Goal: Task Accomplishment & Management: Use online tool/utility

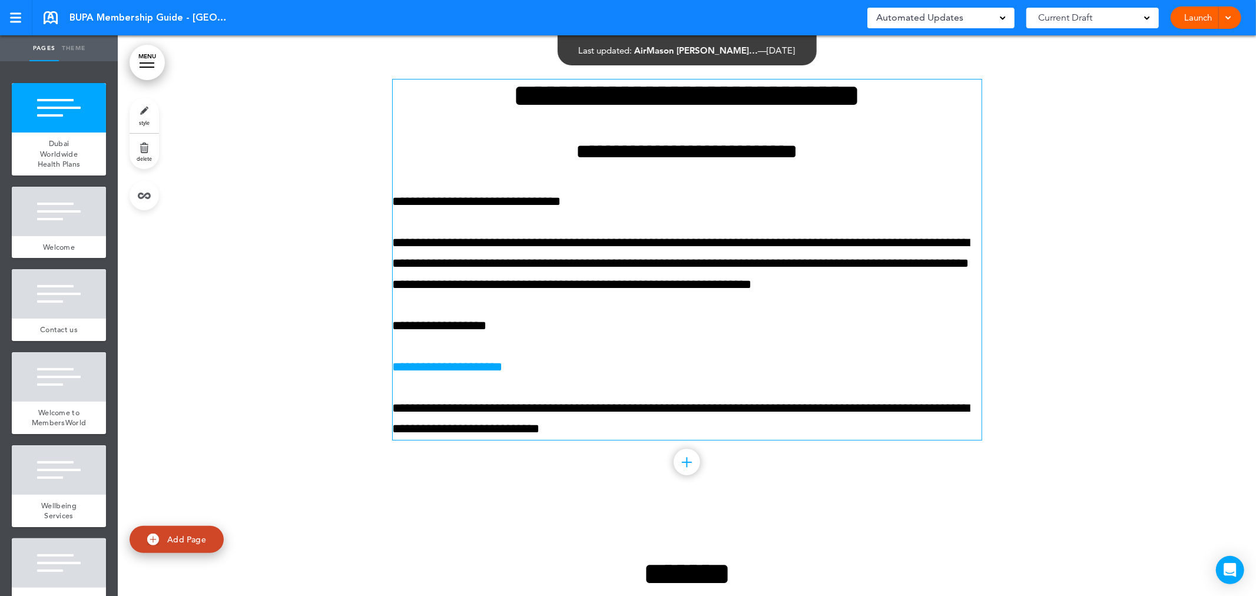
click at [1223, 20] on div at bounding box center [1227, 17] width 12 height 22
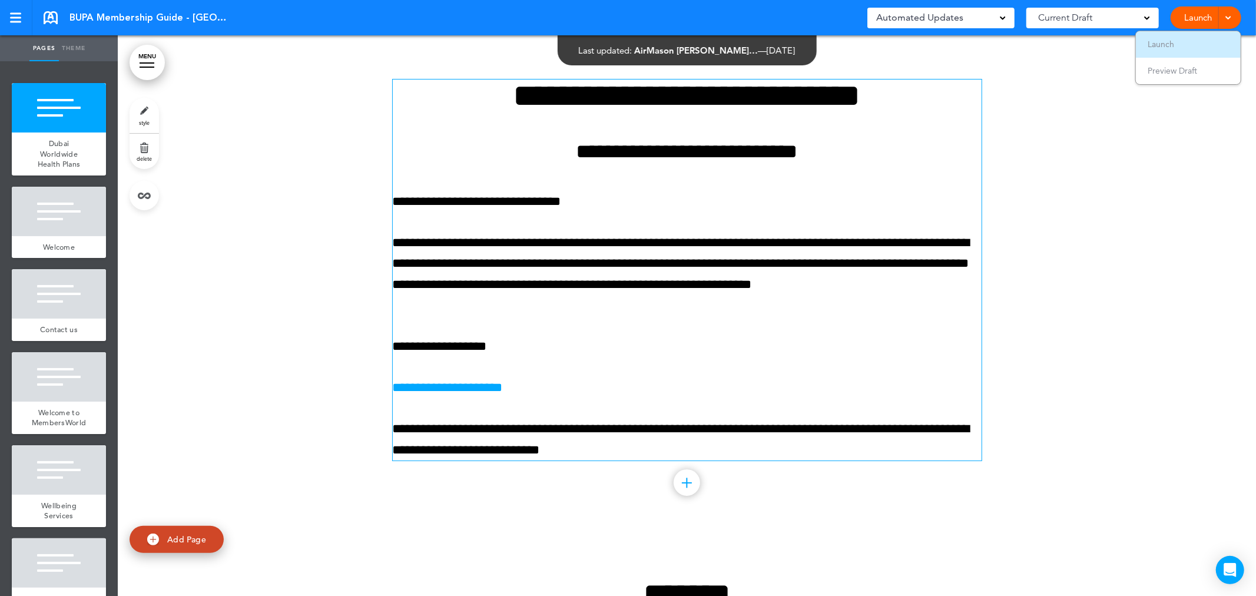
click at [1176, 43] on li "Launch" at bounding box center [1188, 44] width 105 height 27
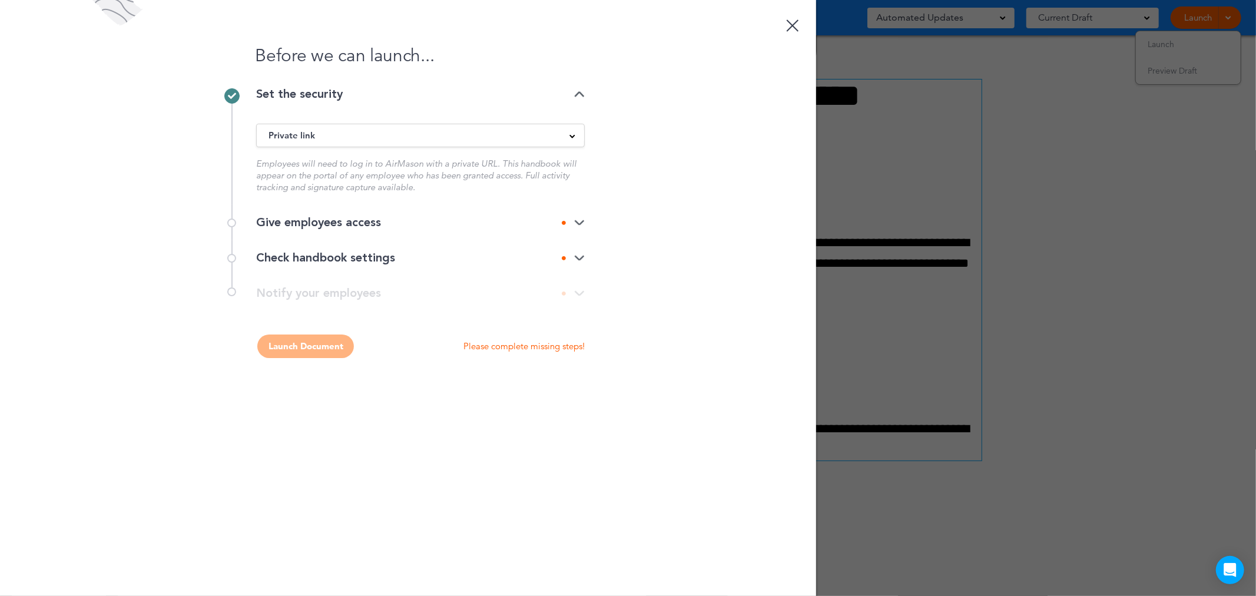
click at [577, 221] on img at bounding box center [579, 223] width 11 height 8
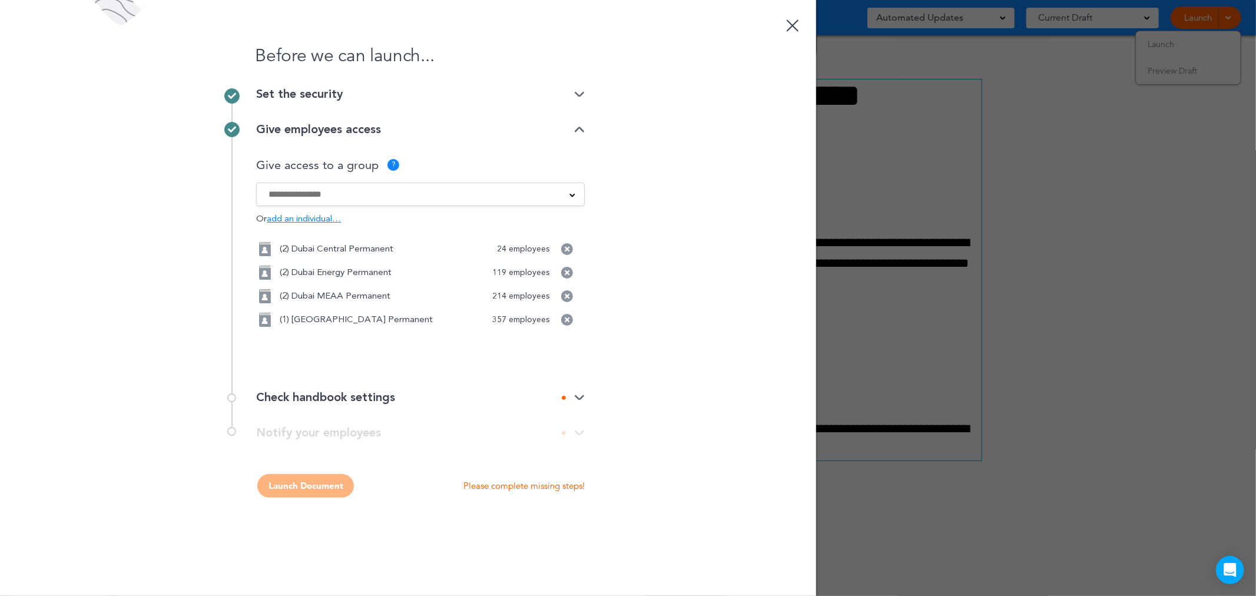
click at [335, 399] on div "Check handbook settings" at bounding box center [420, 398] width 329 height 12
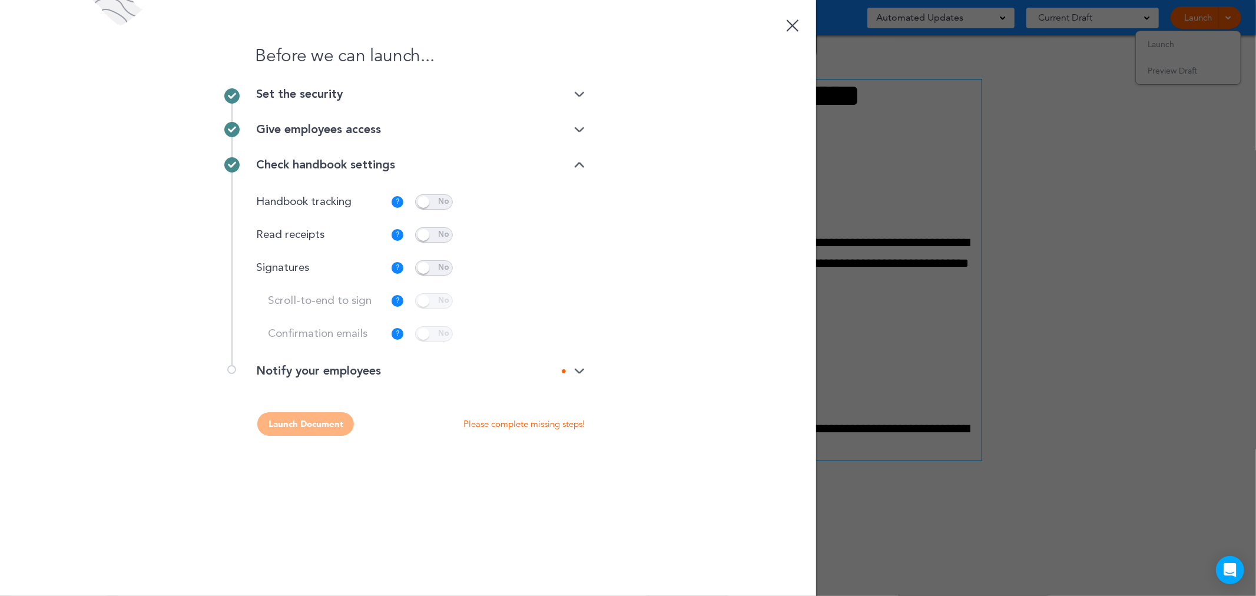
click at [326, 375] on div "Notify your employees" at bounding box center [420, 371] width 329 height 12
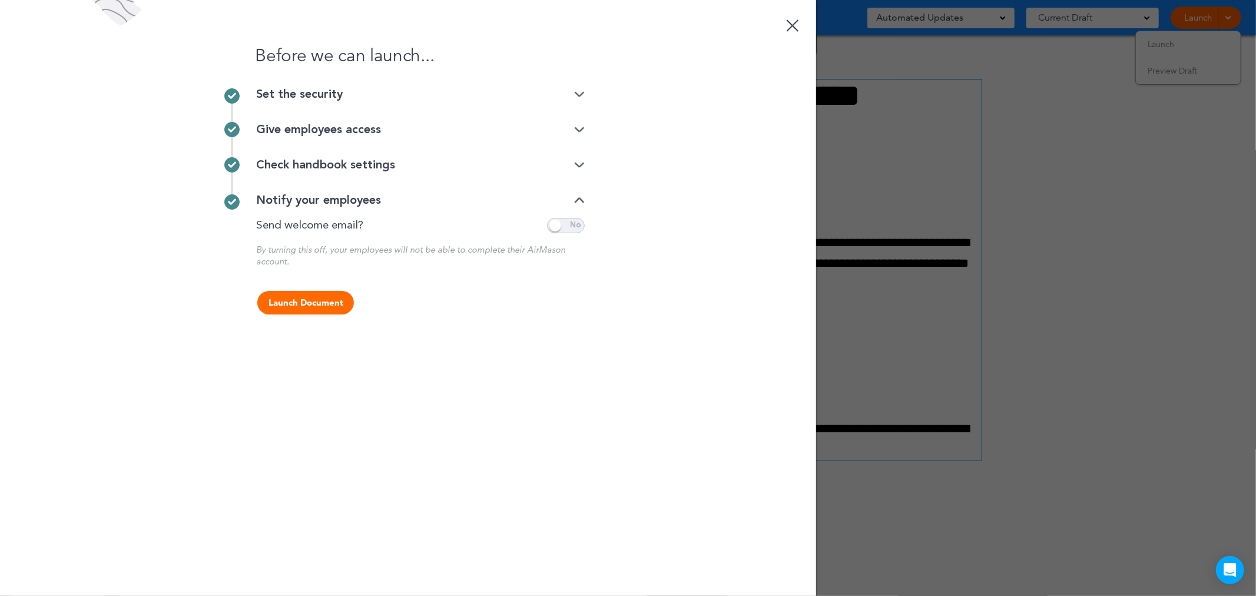
click at [293, 303] on button "Launch Document" at bounding box center [305, 303] width 97 height 24
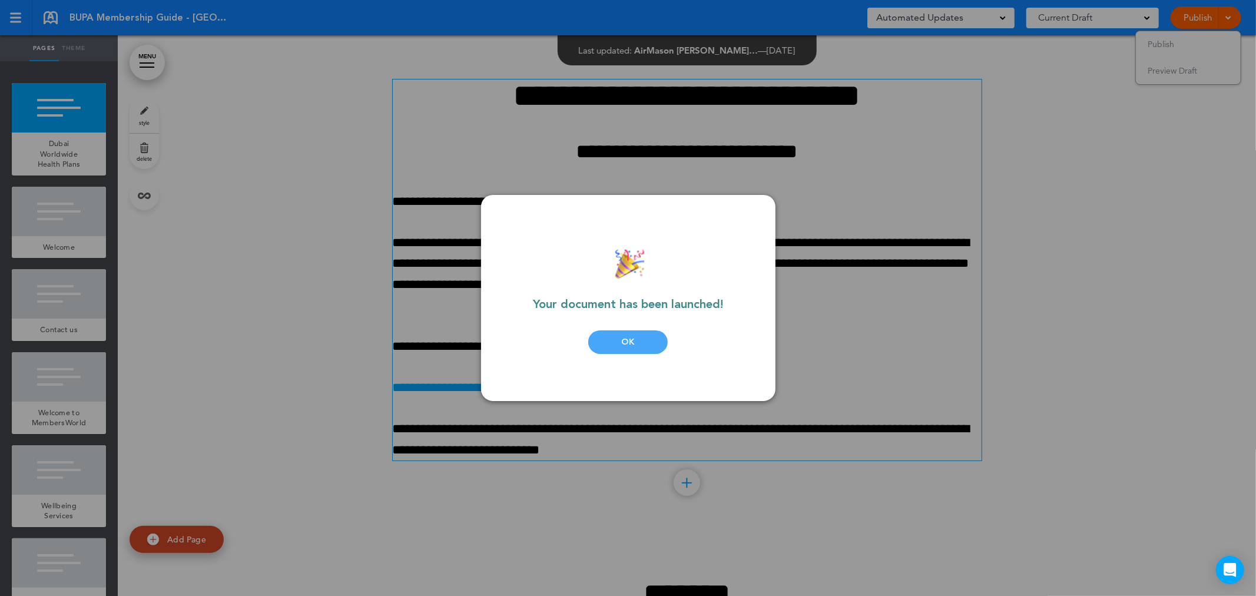
click at [633, 340] on div "OK" at bounding box center [628, 342] width 80 height 24
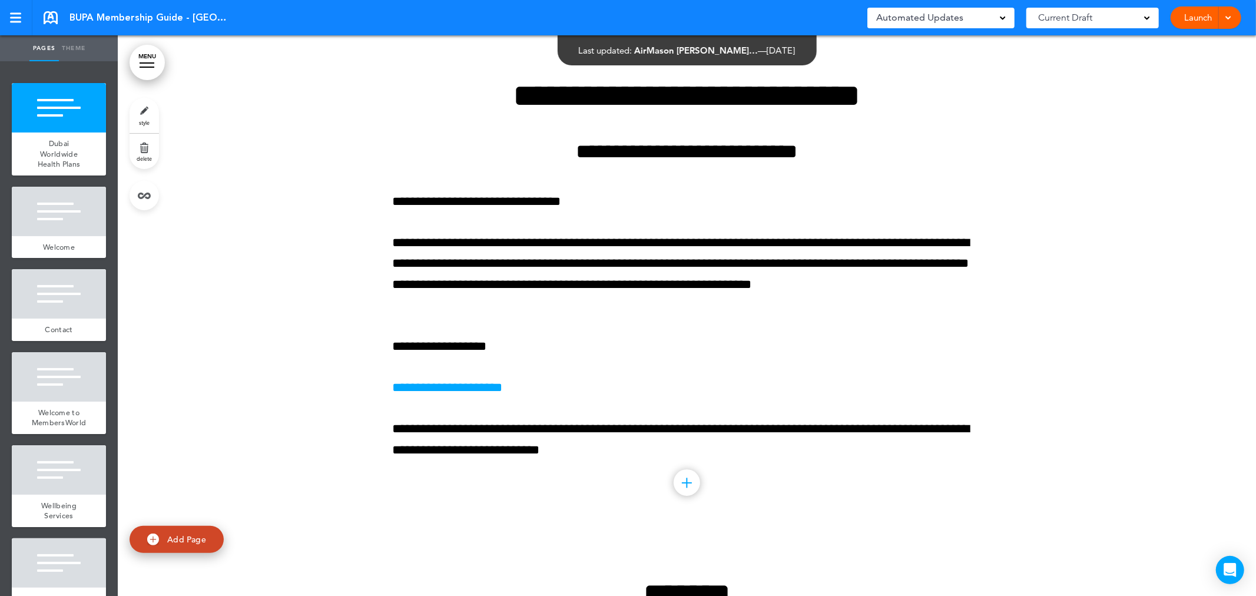
click at [1225, 13] on span at bounding box center [1228, 17] width 8 height 8
click at [1175, 48] on li "Launch" at bounding box center [1188, 44] width 105 height 27
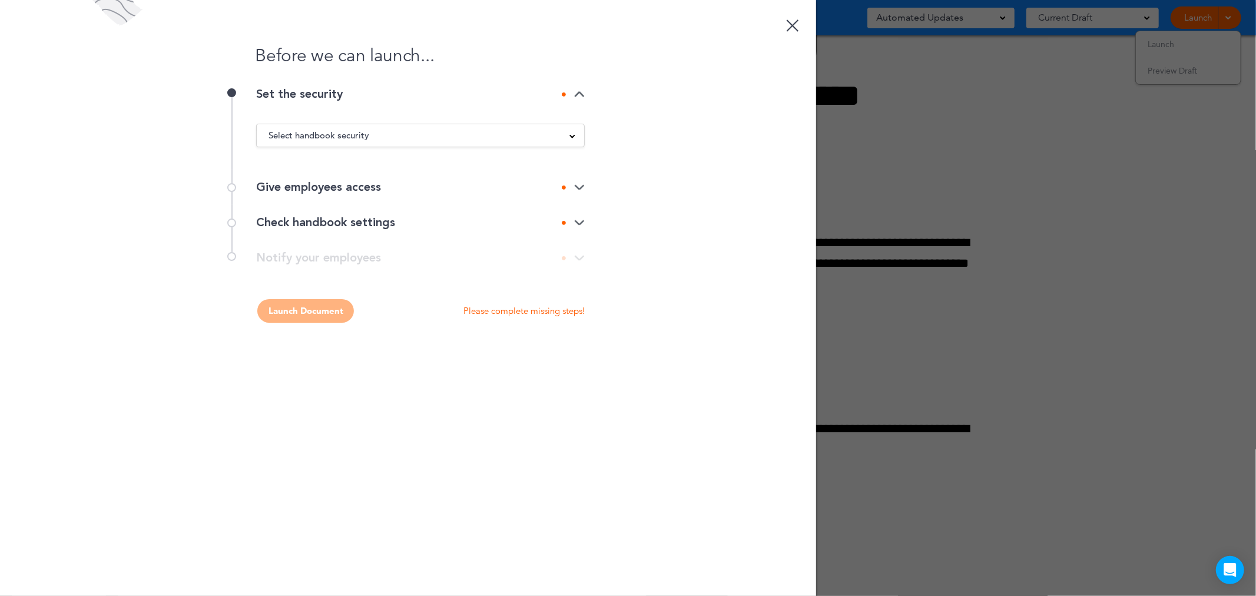
click at [340, 140] on span "Select handbook security" at bounding box center [319, 135] width 101 height 16
click at [282, 180] on li "Private link" at bounding box center [420, 180] width 327 height 15
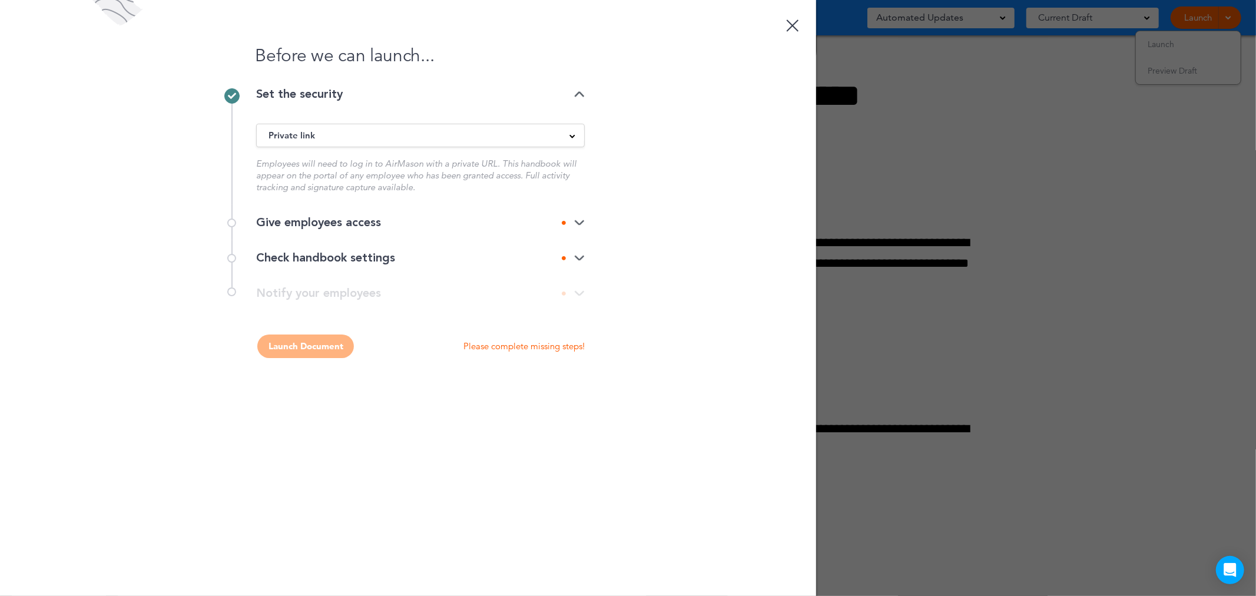
click at [350, 222] on div "Give employees access" at bounding box center [420, 223] width 329 height 12
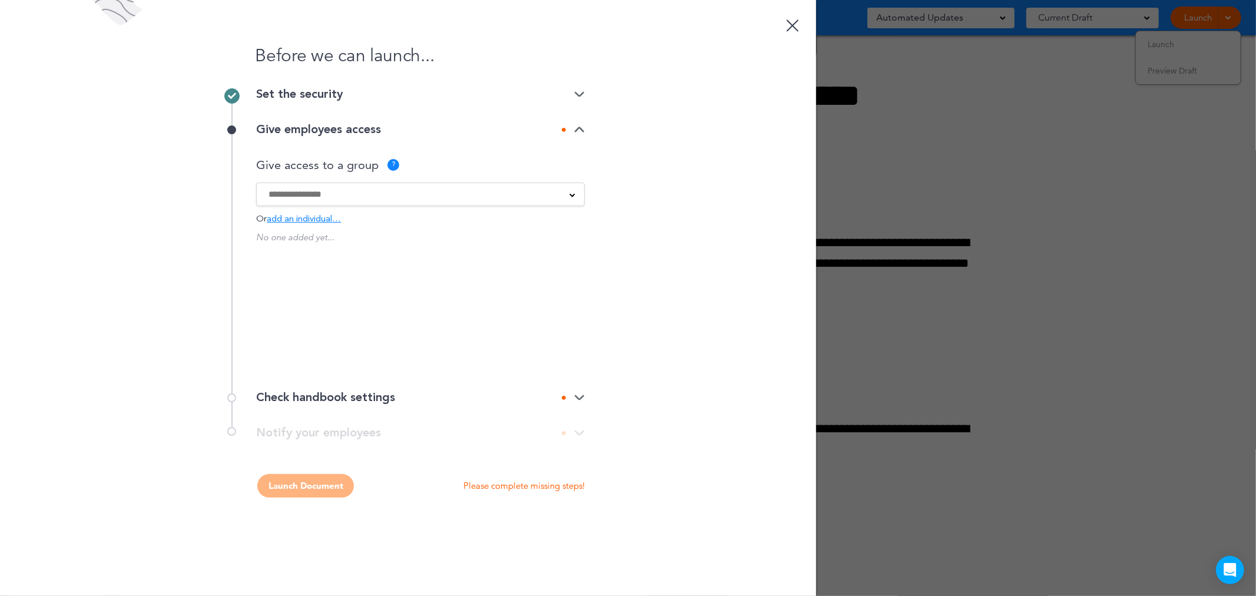
click at [303, 194] on input at bounding box center [413, 194] width 289 height 13
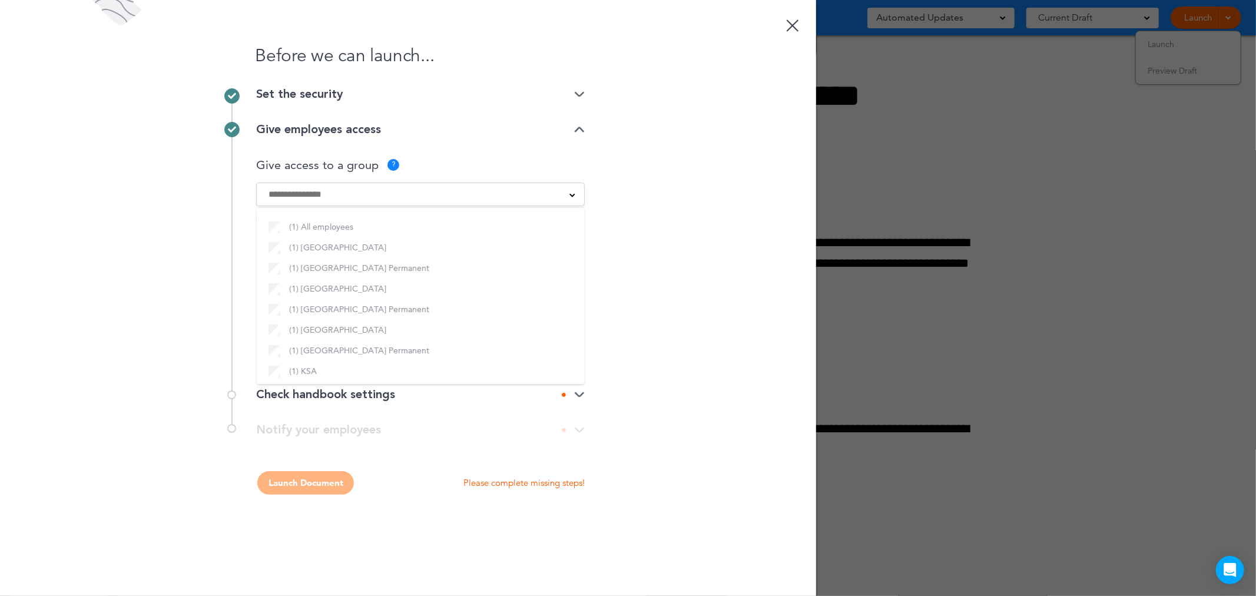
click at [658, 324] on div "Before we can launch... Set the security Private link Public link Private link …" at bounding box center [408, 298] width 816 height 596
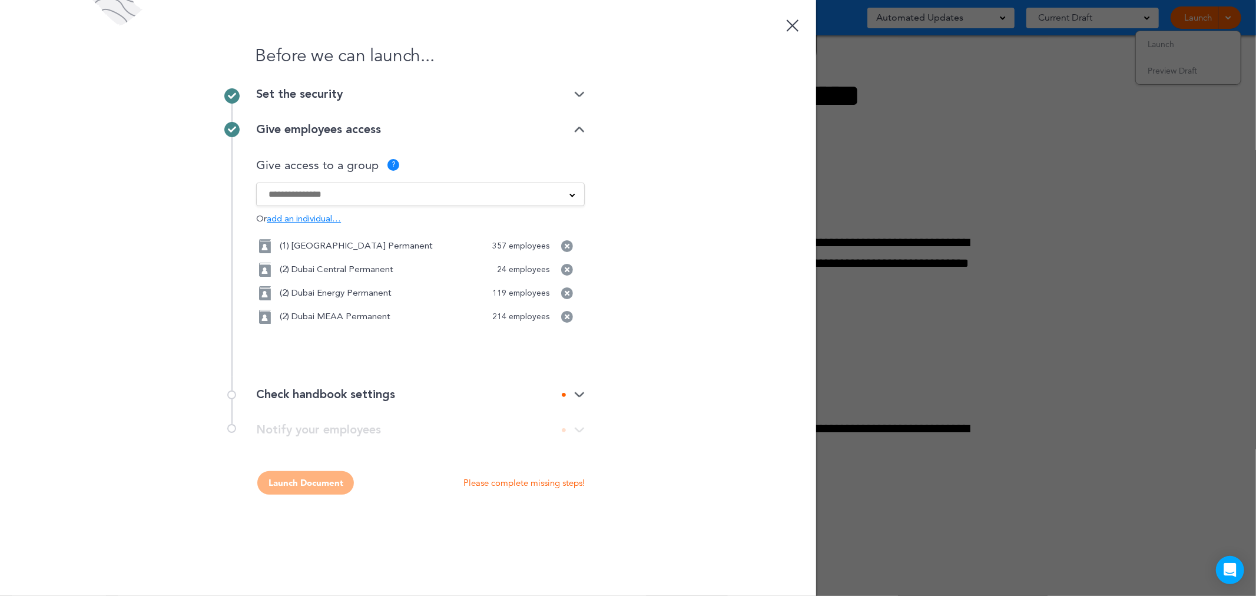
click at [307, 395] on div "Check handbook settings" at bounding box center [420, 395] width 329 height 12
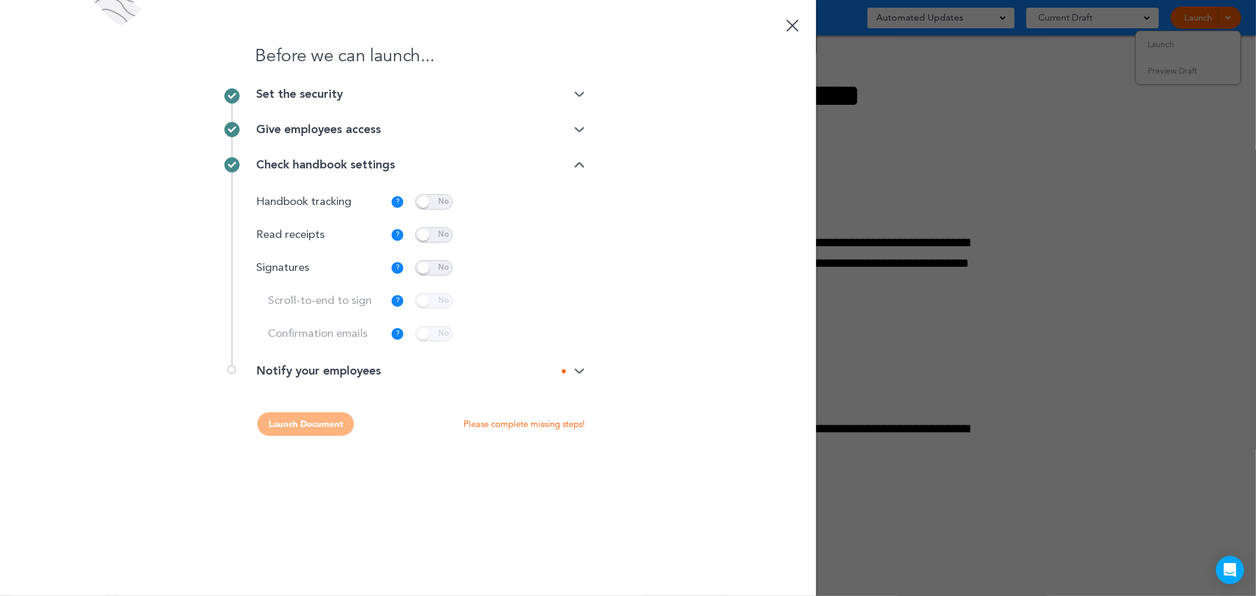
click at [307, 367] on div "Notify your employees" at bounding box center [420, 371] width 329 height 12
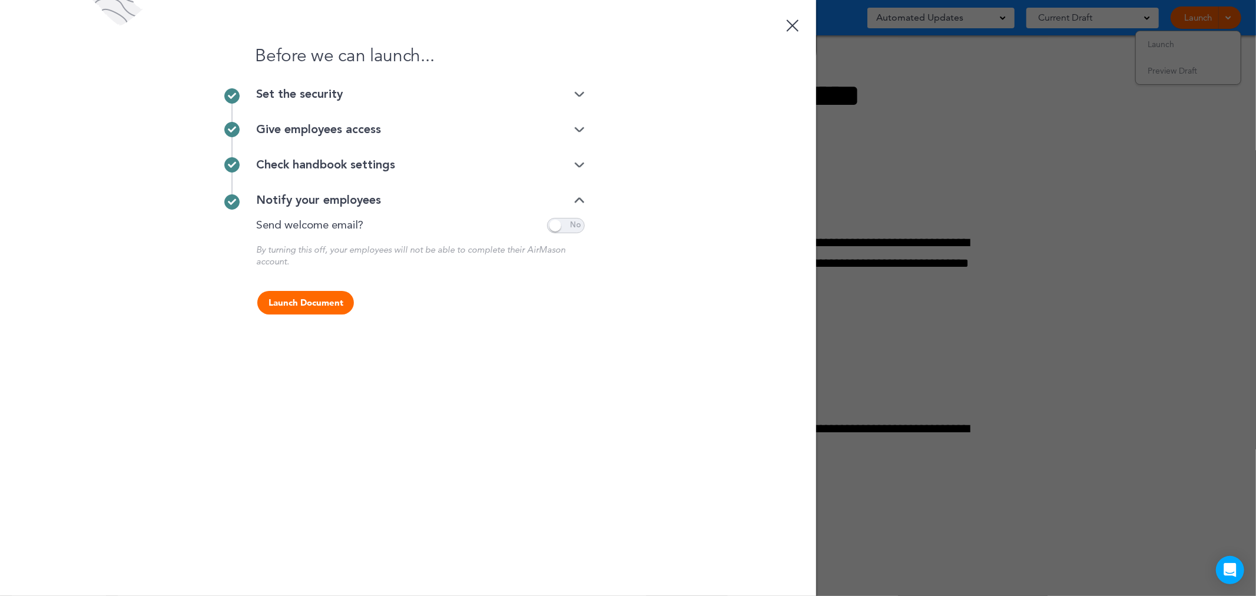
click at [289, 309] on button "Launch Document" at bounding box center [305, 303] width 97 height 24
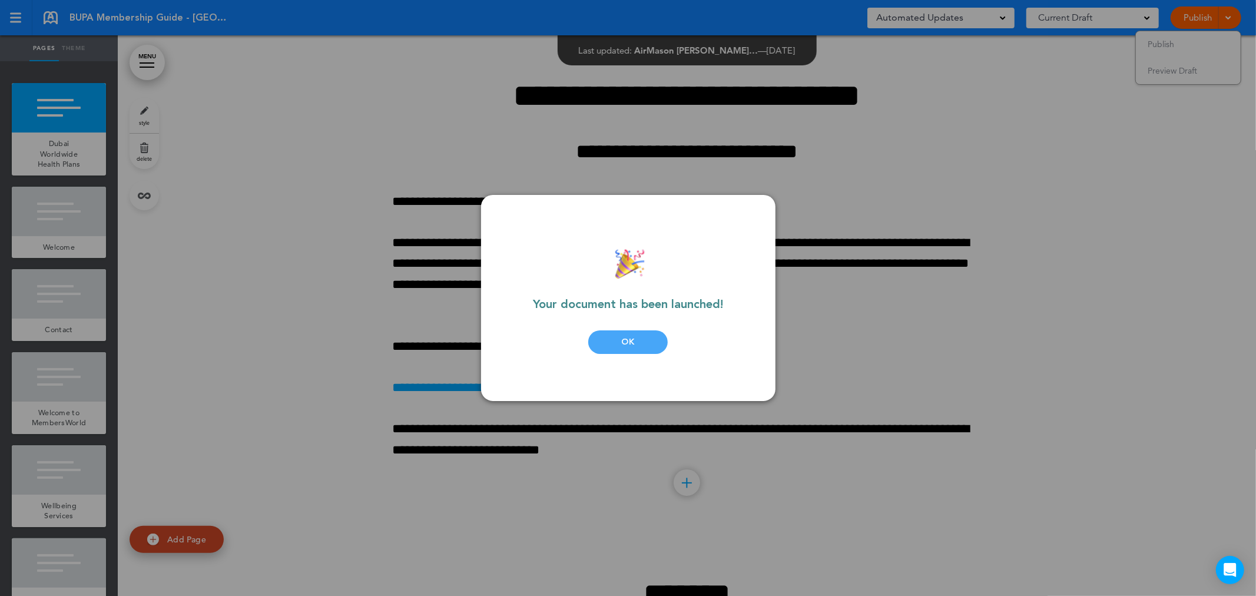
drag, startPoint x: 614, startPoint y: 345, endPoint x: 627, endPoint y: 373, distance: 31.1
click at [614, 345] on div "OK" at bounding box center [628, 342] width 80 height 24
